Goal: Task Accomplishment & Management: Manage account settings

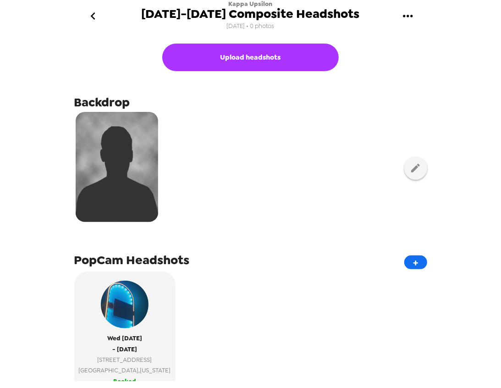
scroll to position [51, 0]
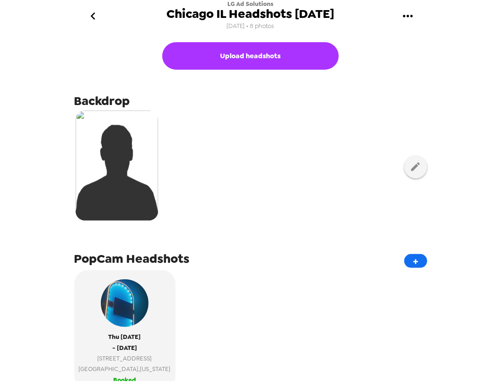
scroll to position [253, 0]
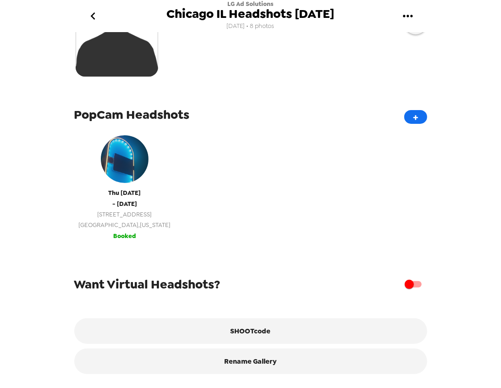
click at [122, 220] on span "Chicago , Illinois" at bounding box center [125, 225] width 92 height 11
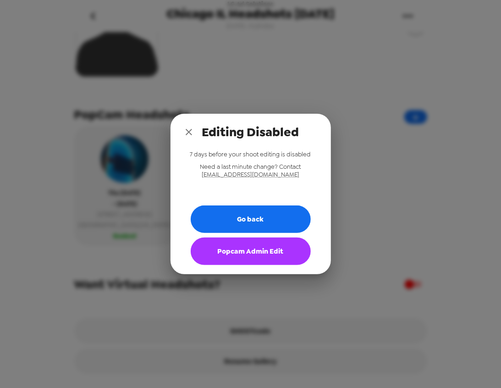
click at [264, 259] on button "Popcam Admin Edit" at bounding box center [251, 251] width 120 height 28
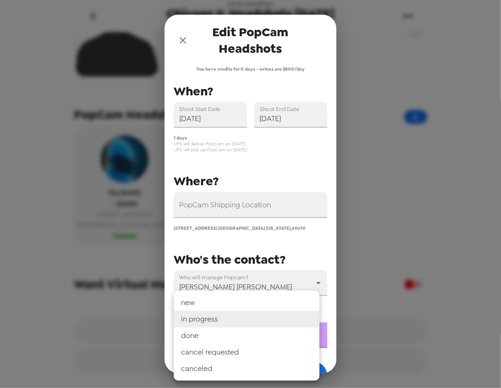
drag, startPoint x: 244, startPoint y: 326, endPoint x: 243, endPoint y: 333, distance: 6.9
click at [244, 327] on body "LG Ad Solutions Chicago IL Headshots 10/9/25 10/3/25 • 8 photos Upload headshot…" at bounding box center [250, 194] width 501 height 388
click at [236, 336] on li "done" at bounding box center [247, 335] width 146 height 17
type input "done"
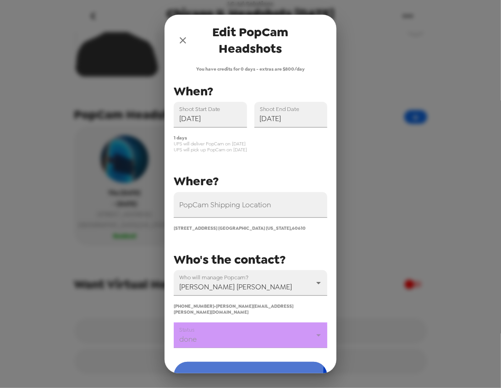
click at [246, 362] on button "Save" at bounding box center [251, 376] width 154 height 28
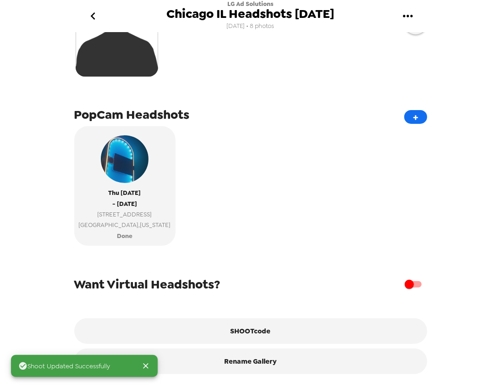
click at [94, 11] on icon "go back" at bounding box center [93, 16] width 15 height 15
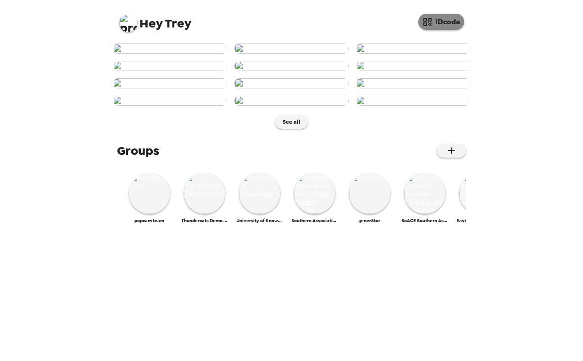
click at [437, 15] on button "IDcode" at bounding box center [441, 22] width 46 height 16
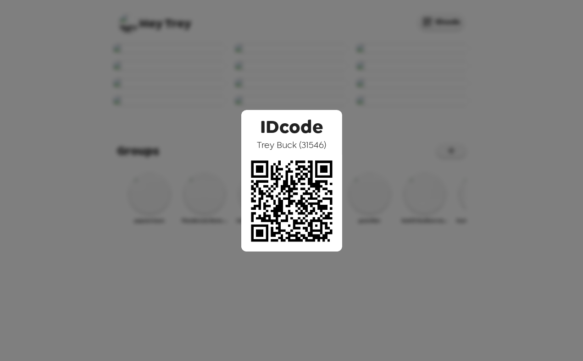
click at [339, 78] on div "IDcode Trey Buck ( 31546 )" at bounding box center [291, 180] width 583 height 361
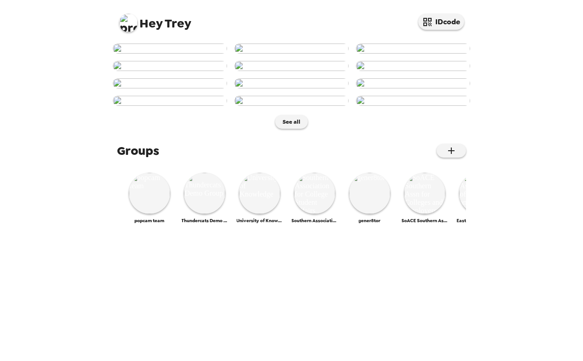
click at [130, 17] on img at bounding box center [128, 23] width 18 height 18
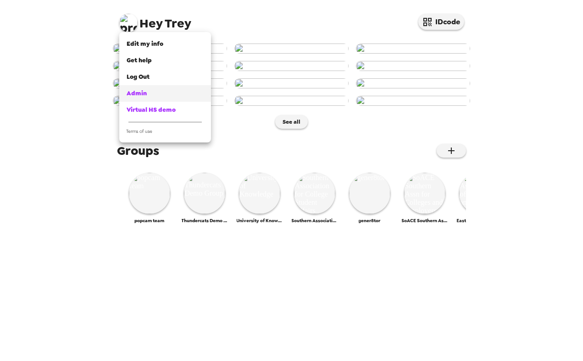
click at [150, 95] on div "Admin" at bounding box center [165, 93] width 77 height 9
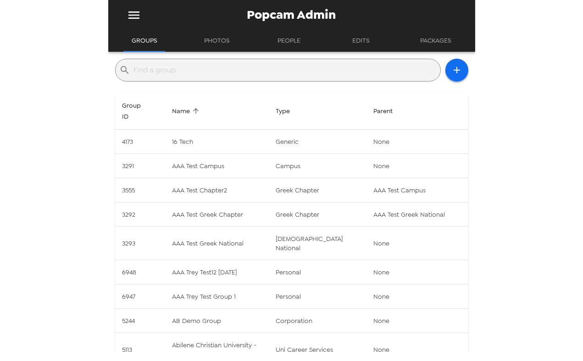
click at [237, 71] on input "text" at bounding box center [285, 70] width 303 height 15
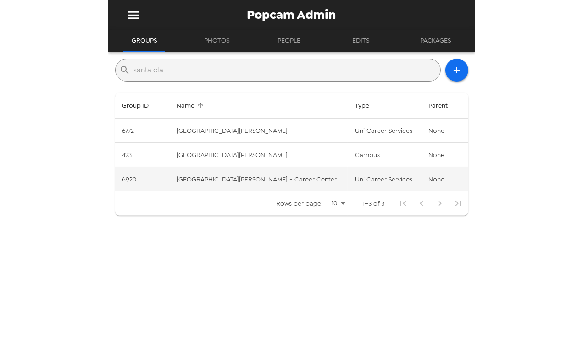
type input "santa cla"
click at [253, 176] on td "[GEOGRAPHIC_DATA][PERSON_NAME] - Career Center" at bounding box center [258, 179] width 178 height 24
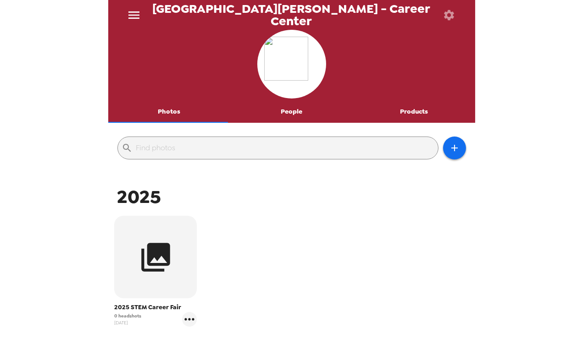
click at [286, 108] on button "People" at bounding box center [291, 112] width 122 height 22
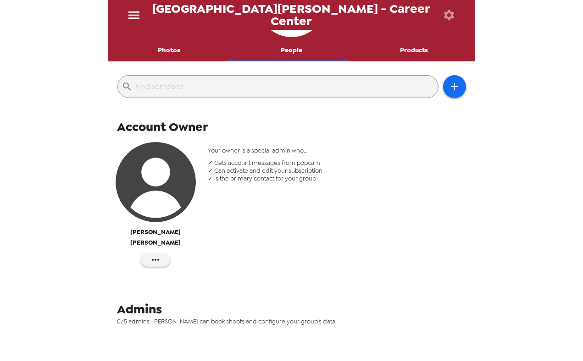
scroll to position [92, 0]
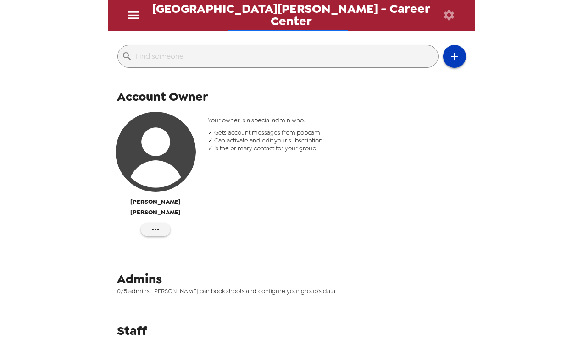
click at [449, 57] on icon "button" at bounding box center [454, 56] width 11 height 11
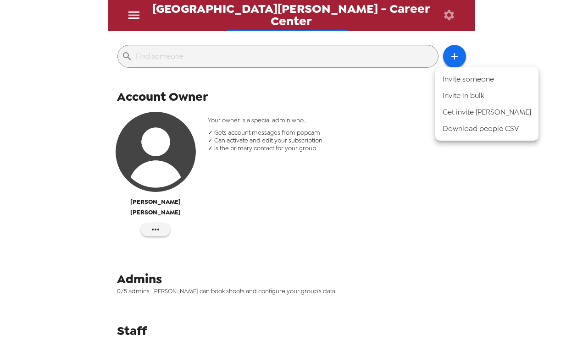
click at [480, 77] on li "Invite someone" at bounding box center [486, 79] width 103 height 17
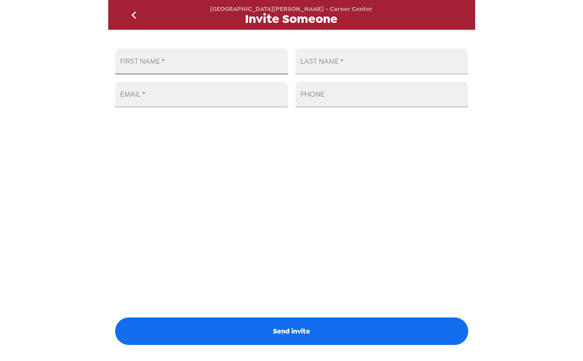
click at [215, 66] on input "FIRST NAME   *" at bounding box center [201, 62] width 173 height 26
type input "[PERSON_NAME]"
click at [203, 103] on input "EMAIL   *" at bounding box center [201, 95] width 173 height 26
paste input "[EMAIL_ADDRESS][DOMAIN_NAME]"
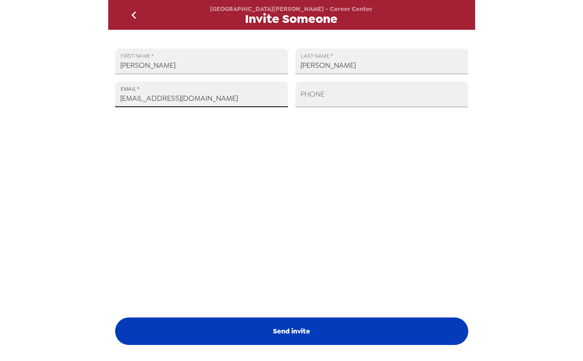
type input "[EMAIL_ADDRESS][DOMAIN_NAME]"
click at [280, 331] on button "Send invite" at bounding box center [291, 332] width 353 height 28
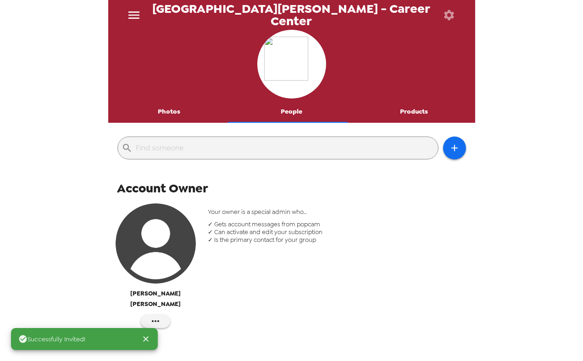
scroll to position [219, 0]
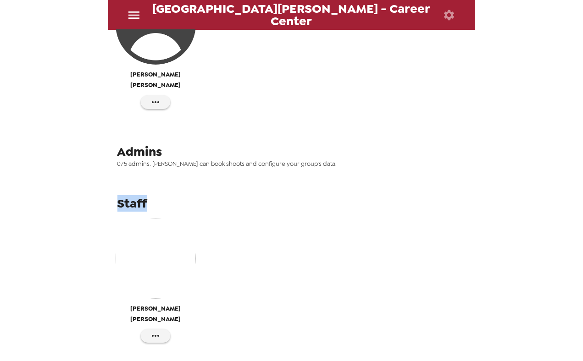
drag, startPoint x: 120, startPoint y: 188, endPoint x: 161, endPoint y: 185, distance: 41.8
click at [161, 195] on div "Staff" at bounding box center [294, 203] width 355 height 17
click at [138, 195] on span "Staff" at bounding box center [132, 203] width 30 height 17
click at [154, 330] on icon "button" at bounding box center [155, 335] width 11 height 11
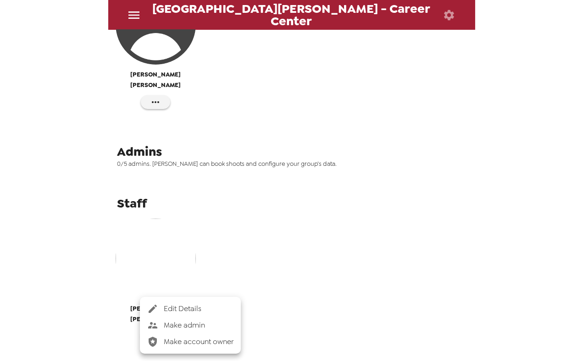
click at [193, 327] on span "Make admin" at bounding box center [199, 325] width 70 height 11
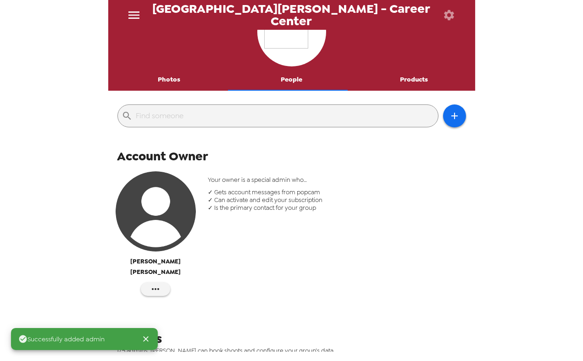
scroll to position [0, 0]
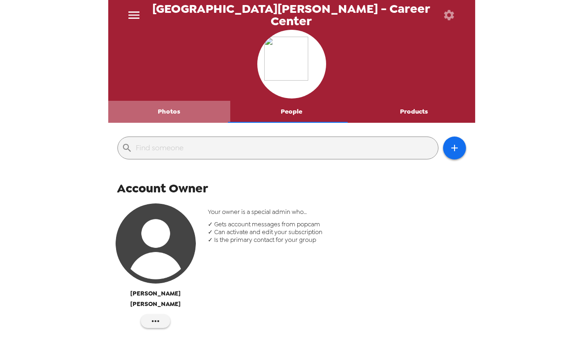
click at [176, 106] on button "Photos" at bounding box center [169, 112] width 122 height 22
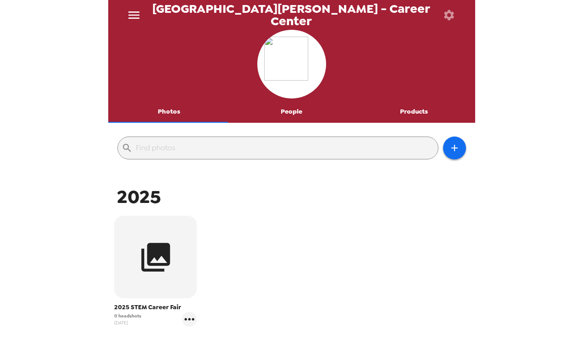
click at [278, 111] on button "People" at bounding box center [291, 112] width 122 height 22
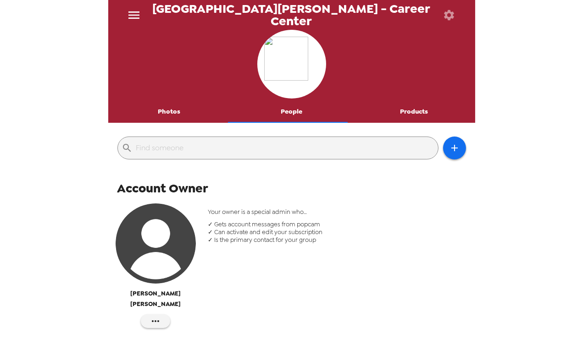
click at [170, 106] on button "Photos" at bounding box center [169, 112] width 122 height 22
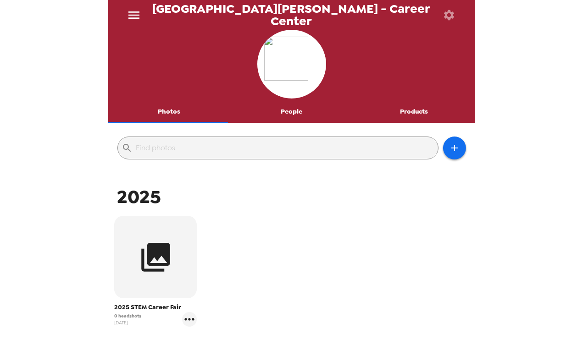
scroll to position [51, 0]
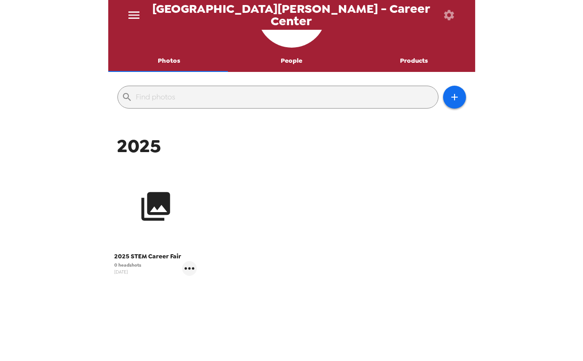
click at [154, 216] on icon "button" at bounding box center [155, 206] width 34 height 34
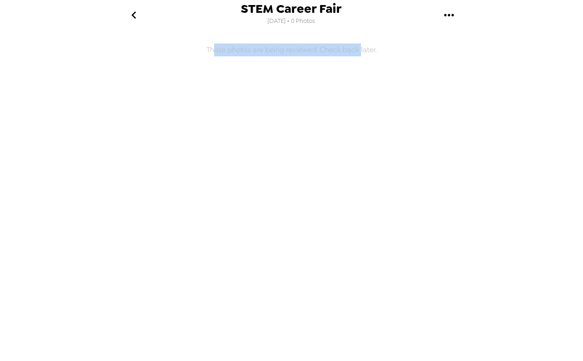
drag, startPoint x: 215, startPoint y: 47, endPoint x: 361, endPoint y: 46, distance: 146.2
click at [361, 46] on h6 "These photos are being reviewed. Check back later." at bounding box center [291, 156] width 367 height 244
click at [349, 52] on h6 "These photos are being reviewed. Check back later." at bounding box center [291, 156] width 367 height 244
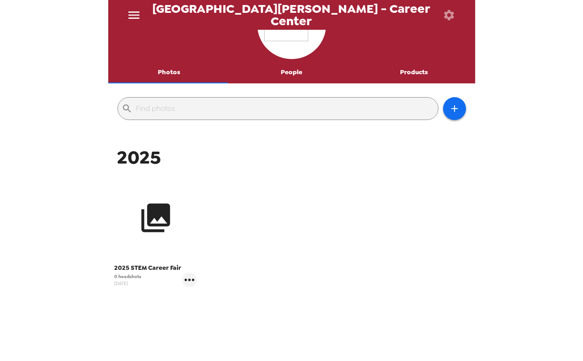
scroll to position [66, 0]
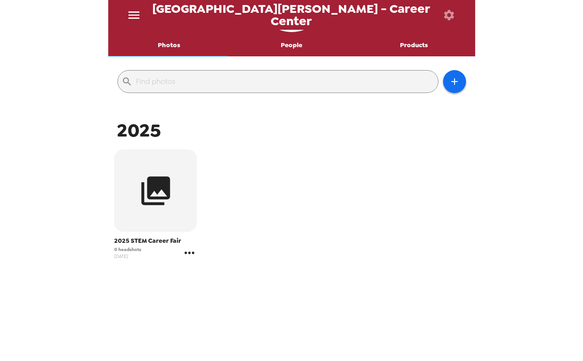
click at [190, 250] on icon "gallery menu" at bounding box center [189, 253] width 15 height 15
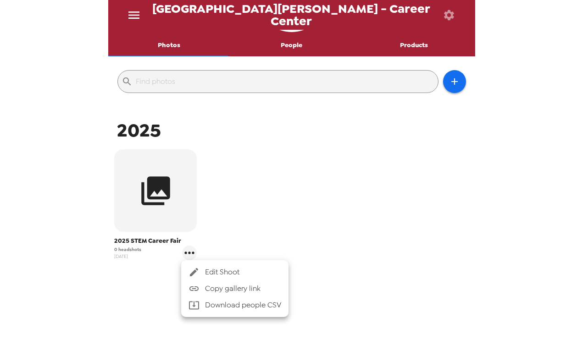
click at [215, 268] on span "Edit Shoot" at bounding box center [243, 272] width 76 height 11
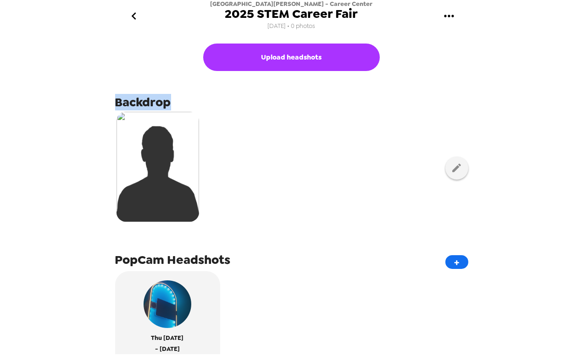
drag, startPoint x: 131, startPoint y: 101, endPoint x: 171, endPoint y: 102, distance: 39.4
click at [171, 102] on span "Backdrop" at bounding box center [143, 102] width 56 height 17
click at [148, 103] on span "Backdrop" at bounding box center [143, 102] width 56 height 17
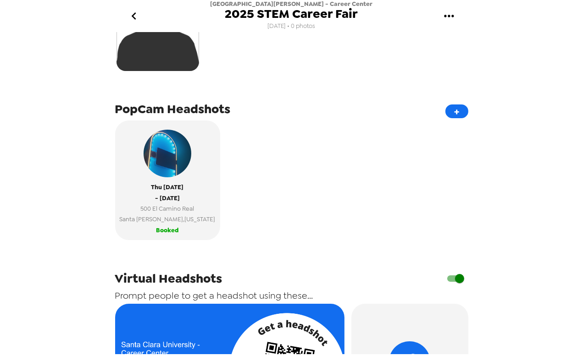
scroll to position [153, 0]
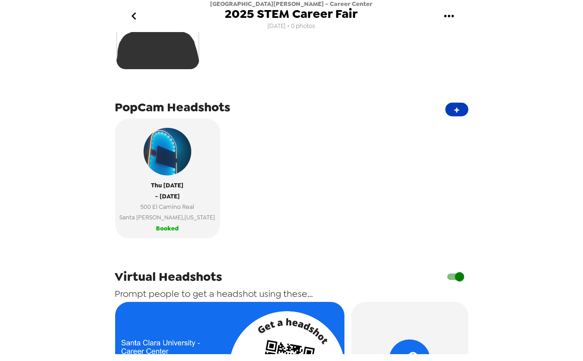
click at [454, 112] on button "+" at bounding box center [456, 110] width 23 height 14
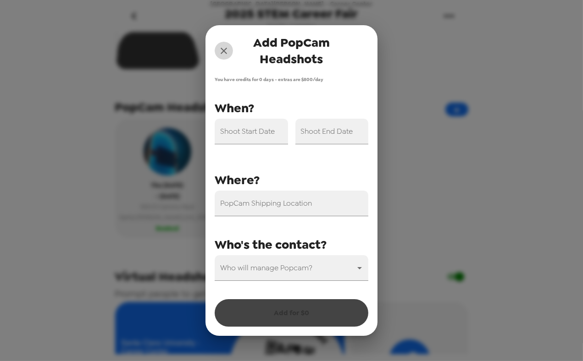
click at [226, 51] on icon "close" at bounding box center [223, 50] width 11 height 11
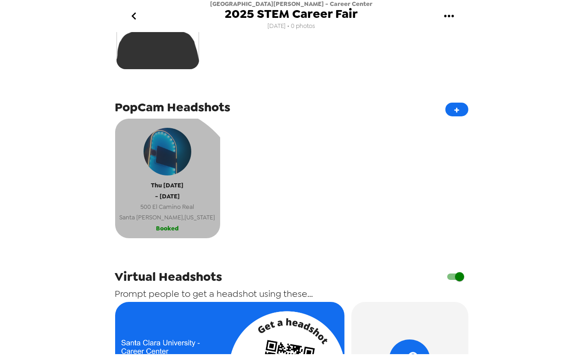
click at [155, 200] on span "- [DATE]" at bounding box center [167, 196] width 25 height 11
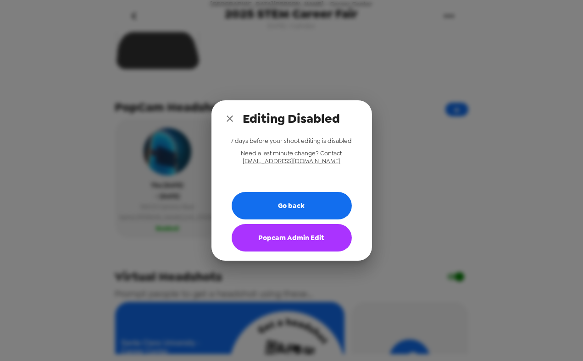
click at [292, 242] on button "Popcam Admin Edit" at bounding box center [291, 238] width 120 height 28
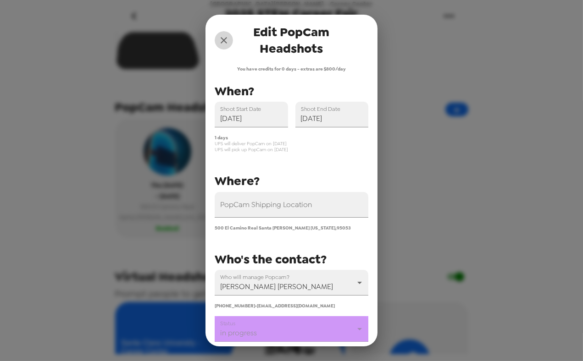
click at [221, 35] on icon "close" at bounding box center [223, 40] width 11 height 11
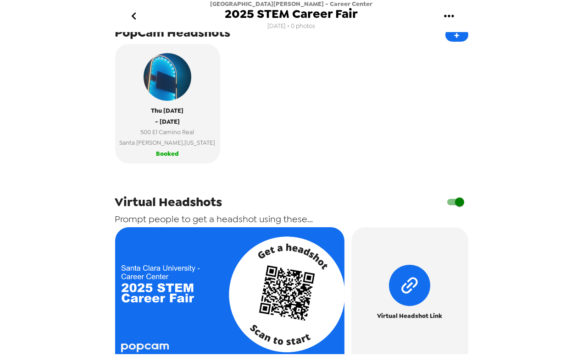
scroll to position [305, 0]
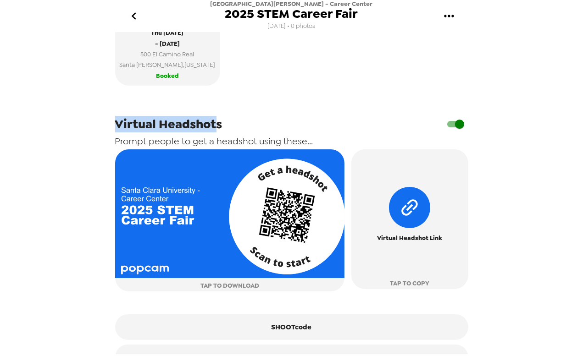
drag, startPoint x: 111, startPoint y: 132, endPoint x: 218, endPoint y: 133, distance: 106.8
click at [218, 133] on div "Upload headshots Backdrop PopCam Headshots + [DATE] - [DATE] 500 [GEOGRAPHIC_DA…" at bounding box center [291, 193] width 367 height 322
click at [193, 131] on span "Virtual Headshots" at bounding box center [168, 124] width 107 height 17
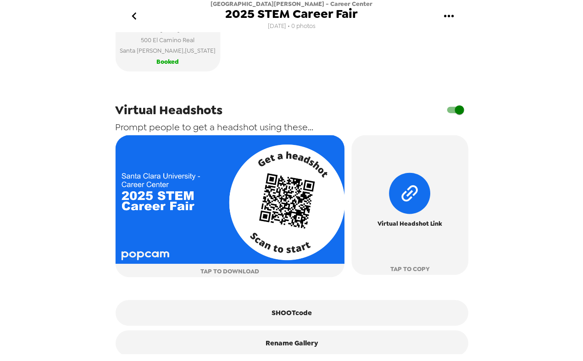
scroll to position [332, 0]
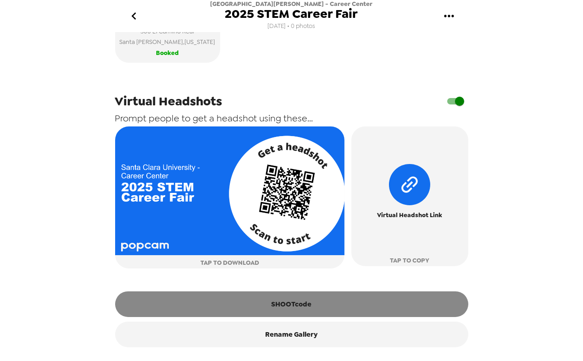
click at [288, 306] on button "SHOOTcode" at bounding box center [291, 305] width 353 height 26
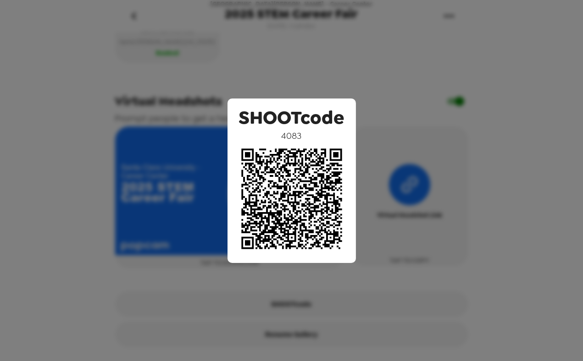
click at [167, 76] on div "SHOOTcode 4083" at bounding box center [291, 180] width 583 height 361
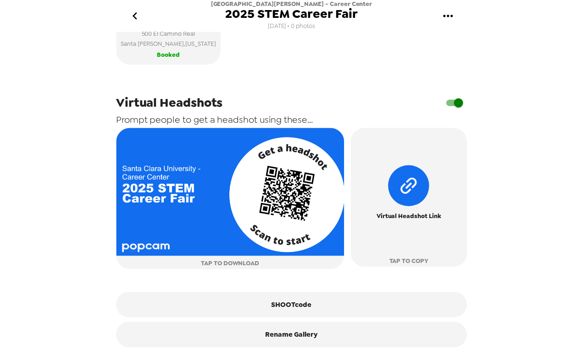
scroll to position [330, 0]
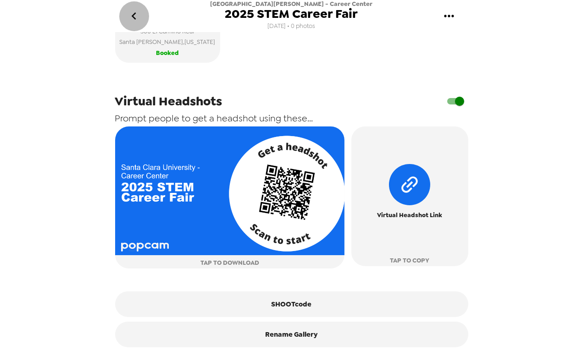
click at [130, 14] on icon "go back" at bounding box center [134, 16] width 15 height 15
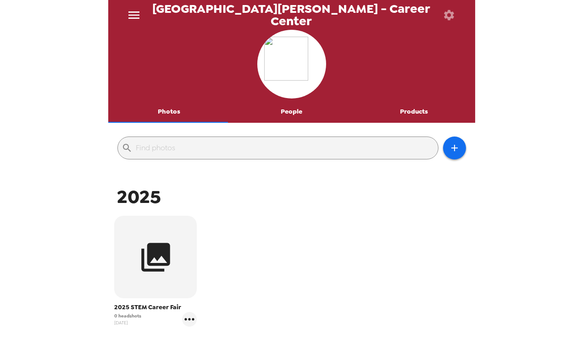
scroll to position [66, 0]
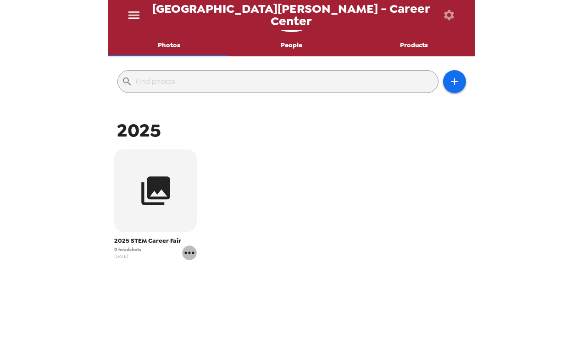
click at [186, 251] on icon "gallery menu" at bounding box center [189, 253] width 15 height 15
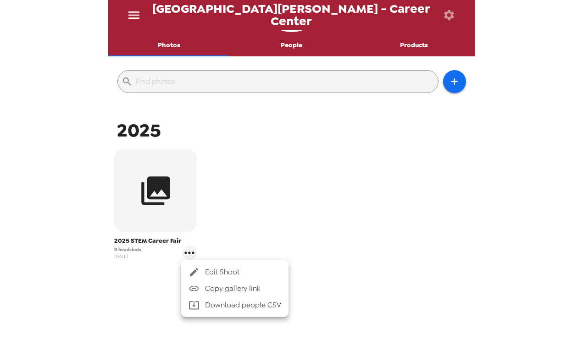
click at [212, 269] on span "Edit Shoot" at bounding box center [243, 272] width 76 height 11
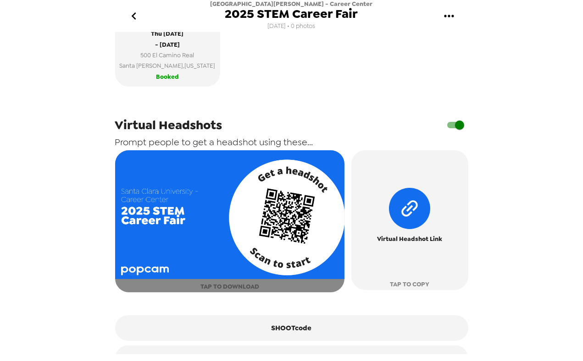
scroll to position [305, 0]
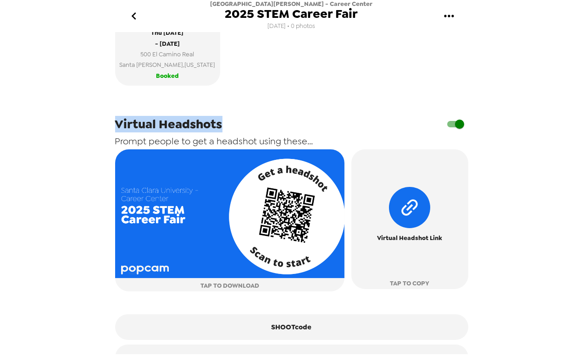
drag, startPoint x: 96, startPoint y: 134, endPoint x: 234, endPoint y: 138, distance: 137.6
click at [234, 138] on div "[GEOGRAPHIC_DATA][PERSON_NAME] - Career Center 2025 STEM Career Fair [DATE] • 0…" at bounding box center [291, 180] width 583 height 361
click at [185, 132] on span "Virtual Headshots" at bounding box center [168, 124] width 107 height 17
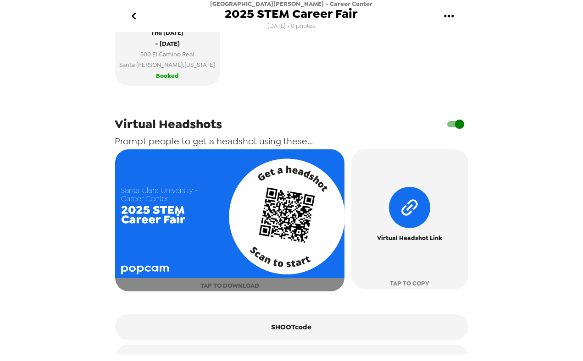
scroll to position [332, 0]
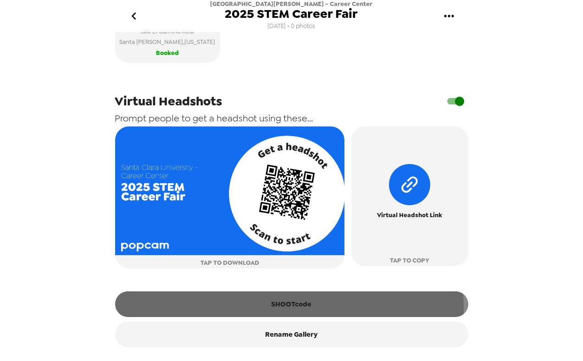
click at [289, 308] on button "SHOOTcode" at bounding box center [291, 305] width 353 height 26
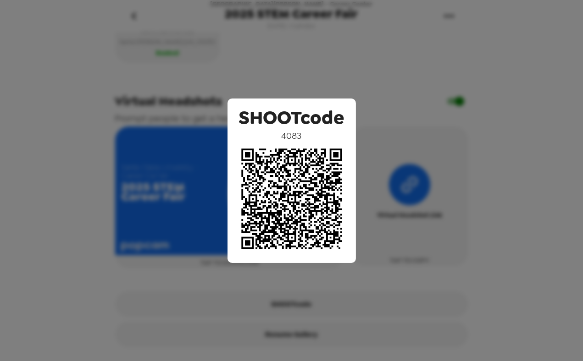
click at [289, 51] on div "SHOOTcode 4083" at bounding box center [291, 180] width 583 height 361
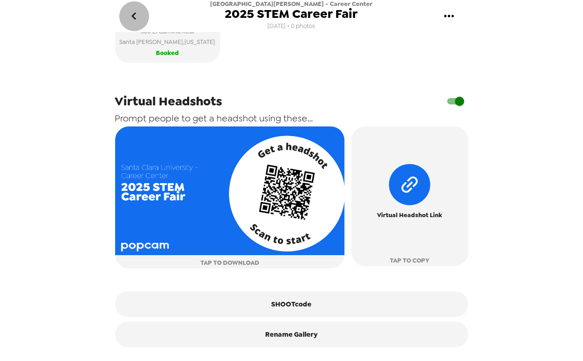
click at [141, 13] on button "go back" at bounding box center [134, 16] width 30 height 30
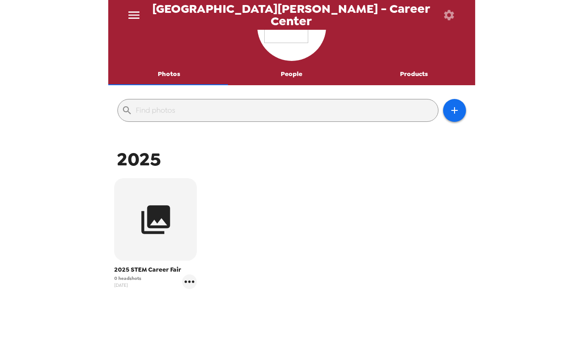
scroll to position [51, 0]
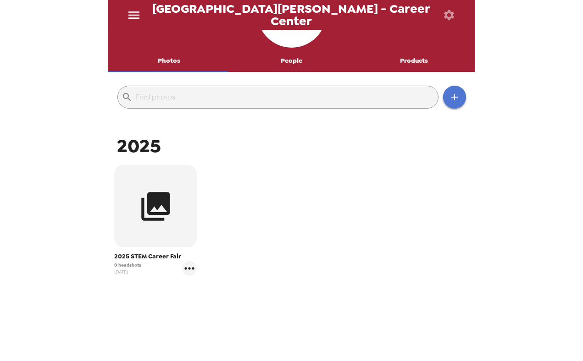
click at [451, 99] on icon "button" at bounding box center [454, 97] width 6 height 6
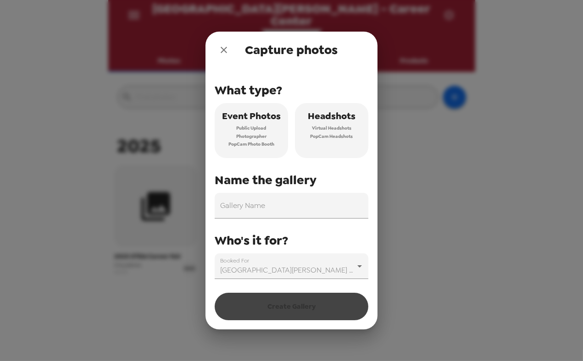
click at [333, 140] on button "Headshots Virtual Headshots PopCam Headshots" at bounding box center [331, 130] width 73 height 55
click at [228, 55] on icon "close" at bounding box center [223, 49] width 11 height 11
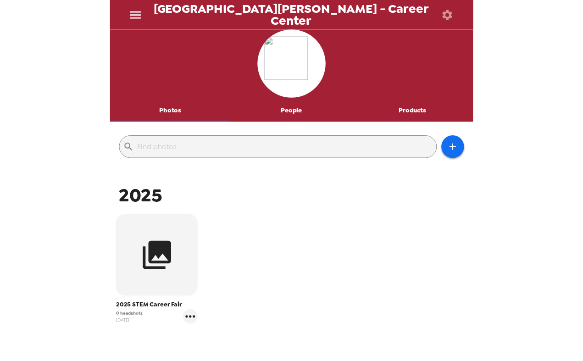
scroll to position [66, 0]
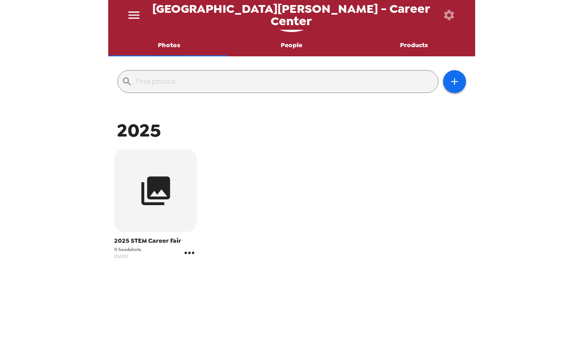
click at [191, 253] on icon "gallery menu" at bounding box center [189, 253] width 15 height 15
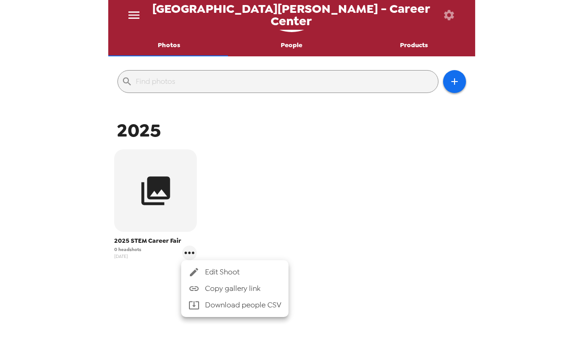
click at [118, 254] on div at bounding box center [291, 180] width 583 height 361
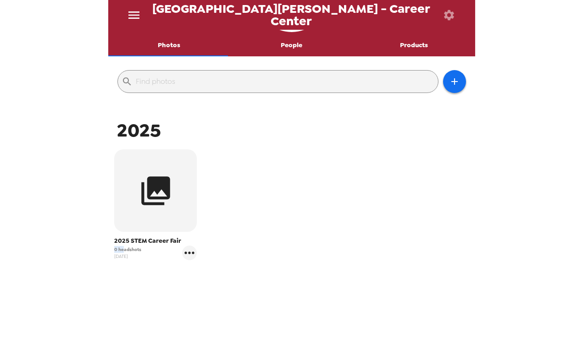
drag, startPoint x: 121, startPoint y: 249, endPoint x: 105, endPoint y: 249, distance: 17.0
click at [105, 249] on div "[GEOGRAPHIC_DATA][PERSON_NAME] - Career Center Photos People Products ​ 2025 20…" at bounding box center [291, 180] width 583 height 361
click at [128, 250] on span "0 headshots" at bounding box center [127, 249] width 27 height 7
drag, startPoint x: 125, startPoint y: 248, endPoint x: 101, endPoint y: 243, distance: 24.3
click at [101, 243] on div "[GEOGRAPHIC_DATA][PERSON_NAME] - Career Center Photos People Products ​ 2025 20…" at bounding box center [291, 180] width 583 height 361
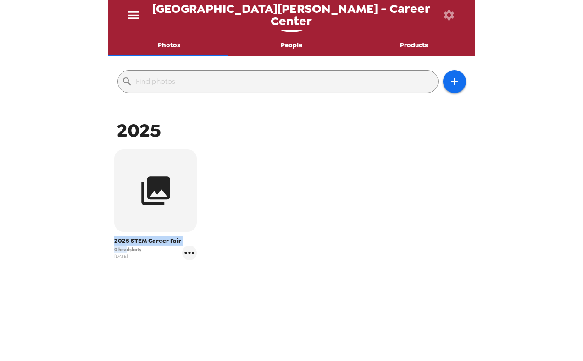
click at [120, 246] on span "0 headshots" at bounding box center [127, 249] width 27 height 7
click at [122, 246] on span "0 headshots" at bounding box center [127, 249] width 27 height 7
click at [193, 257] on icon "gallery menu" at bounding box center [189, 253] width 15 height 15
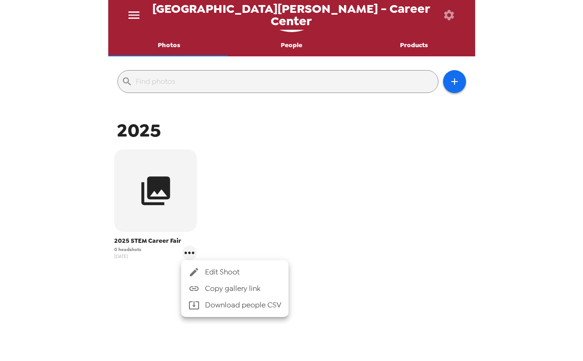
click at [117, 251] on div at bounding box center [291, 180] width 583 height 361
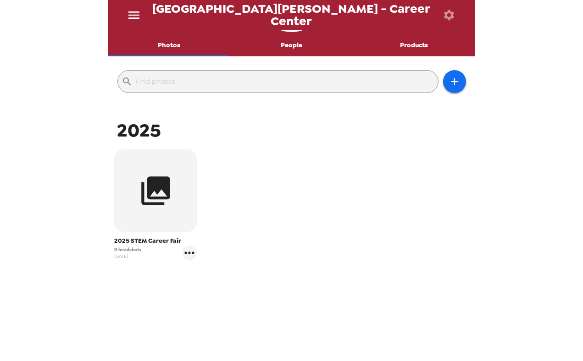
click at [132, 16] on icon "menu" at bounding box center [134, 15] width 15 height 15
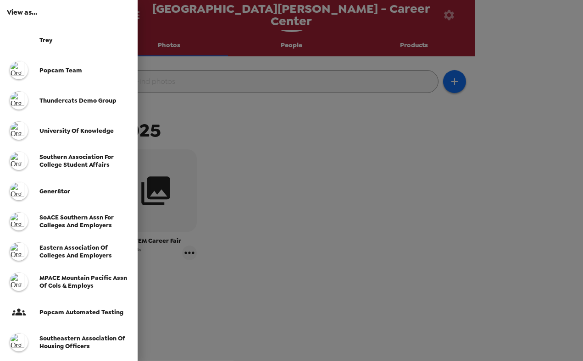
click at [78, 217] on span "SoACE Southern Assn for Colleges and Employers" at bounding box center [76, 222] width 74 height 16
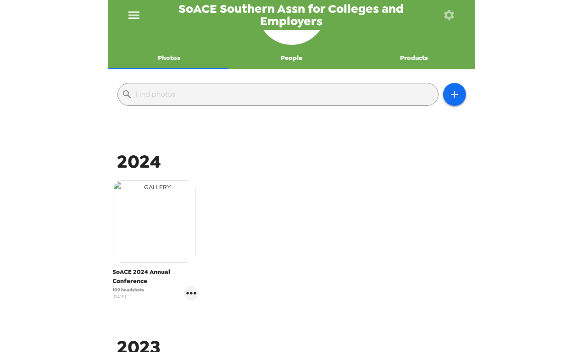
scroll to position [102, 0]
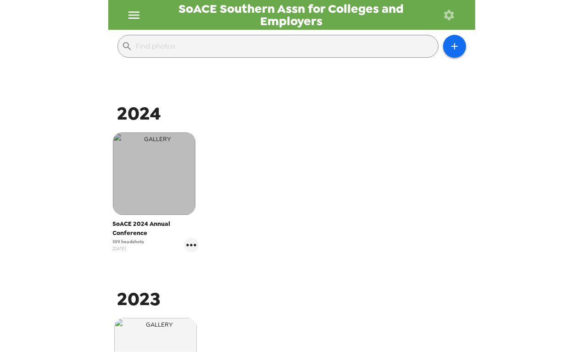
click at [156, 185] on img "button" at bounding box center [154, 173] width 83 height 83
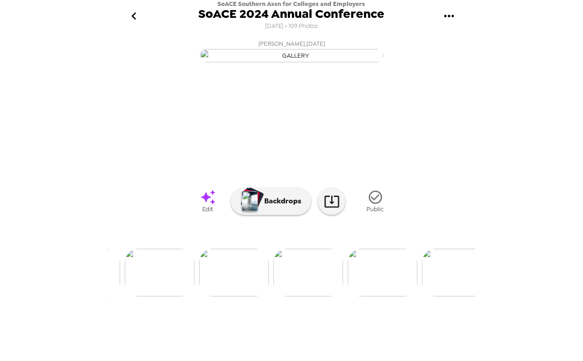
scroll to position [0, 366]
click at [360, 297] on img at bounding box center [371, 273] width 70 height 48
click at [150, 297] on img at bounding box center [131, 273] width 70 height 48
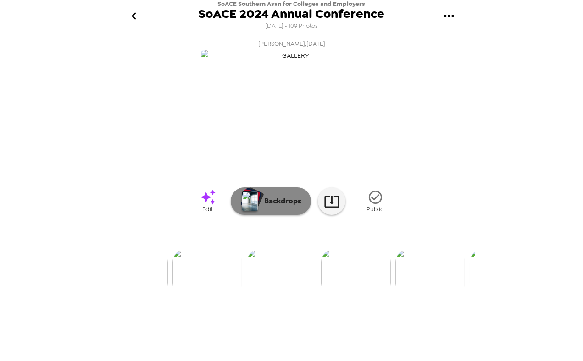
click at [276, 215] on button "Backdrops" at bounding box center [271, 201] width 80 height 28
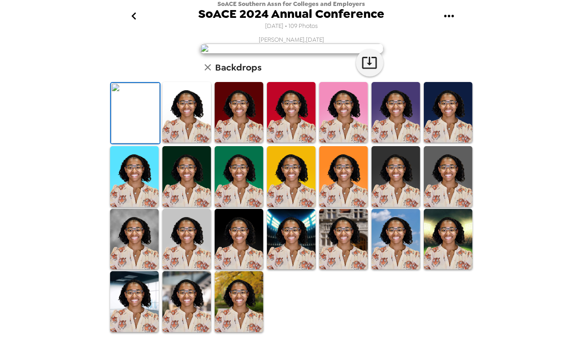
scroll to position [51, 0]
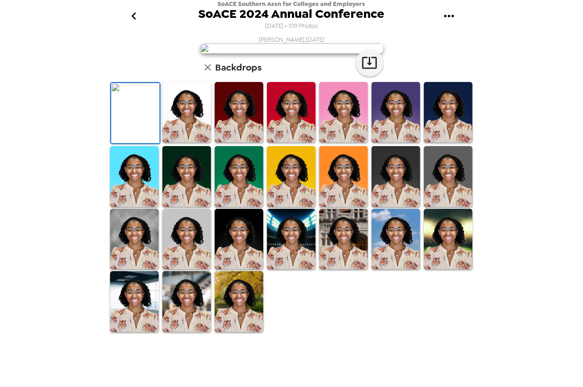
click at [138, 19] on icon "go back" at bounding box center [134, 16] width 15 height 15
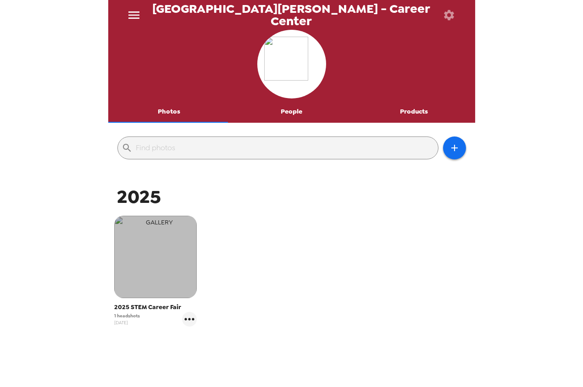
click at [146, 238] on img "button" at bounding box center [155, 257] width 83 height 83
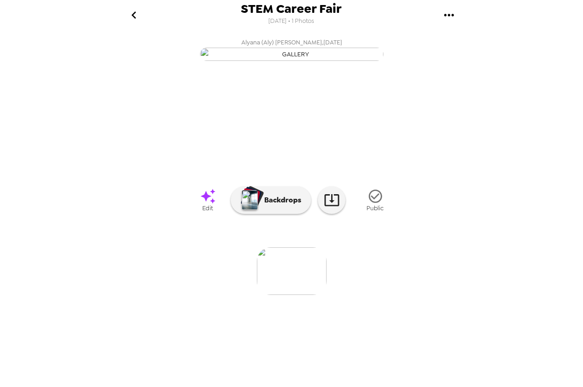
click at [135, 15] on icon "go back" at bounding box center [134, 15] width 15 height 15
